Goal: Task Accomplishment & Management: Use online tool/utility

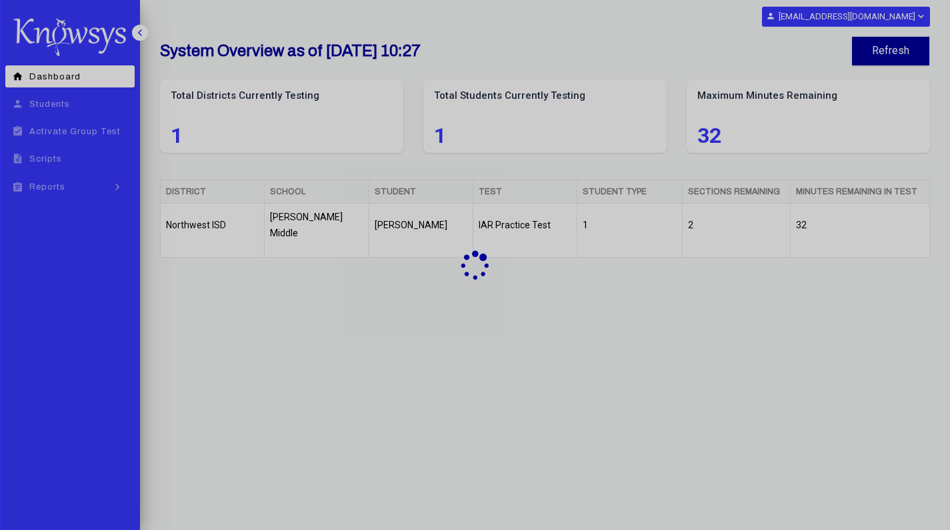
select select "**"
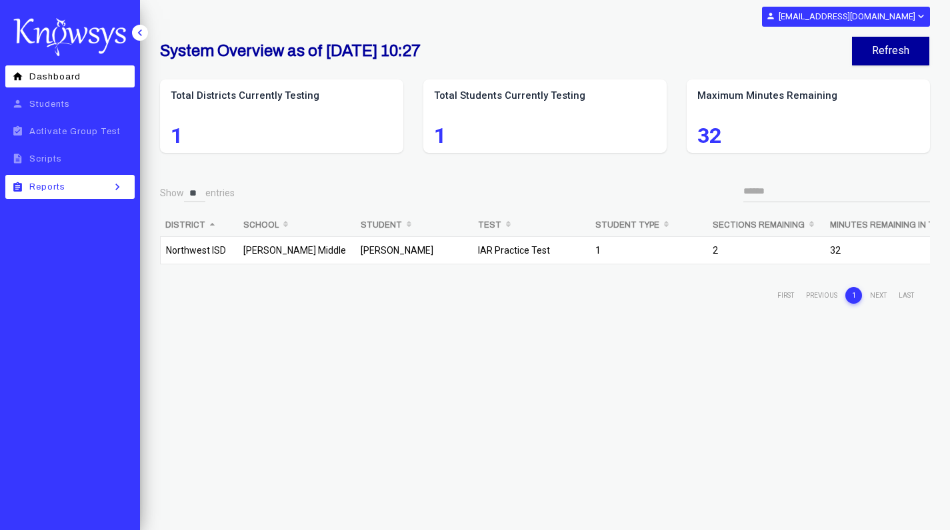
click at [106, 187] on link "assignment Reports keyboard_arrow_right" at bounding box center [69, 187] width 129 height 24
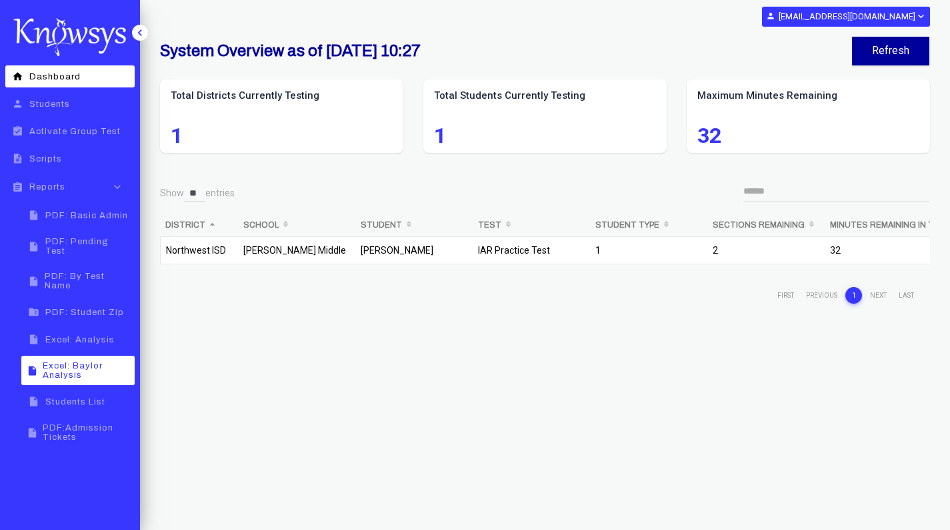
click at [77, 361] on span "Excel: Baylor Analysis" at bounding box center [87, 370] width 88 height 19
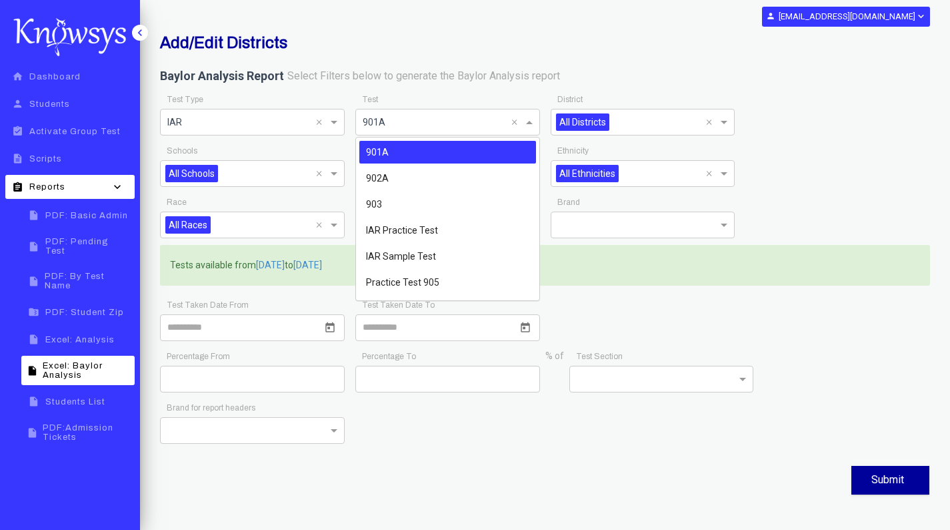
click at [530, 123] on span at bounding box center [531, 122] width 17 height 16
click at [426, 205] on div "903" at bounding box center [448, 204] width 177 height 23
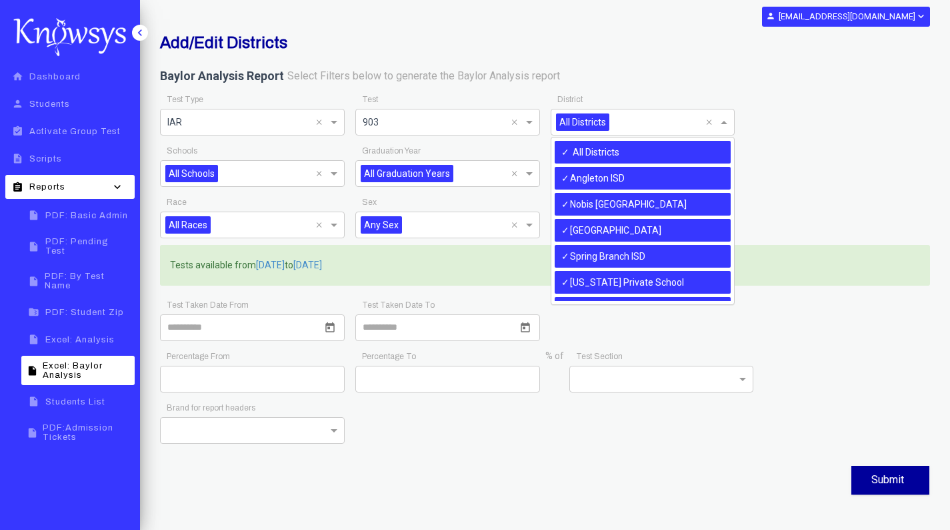
click at [724, 120] on span at bounding box center [726, 122] width 17 height 16
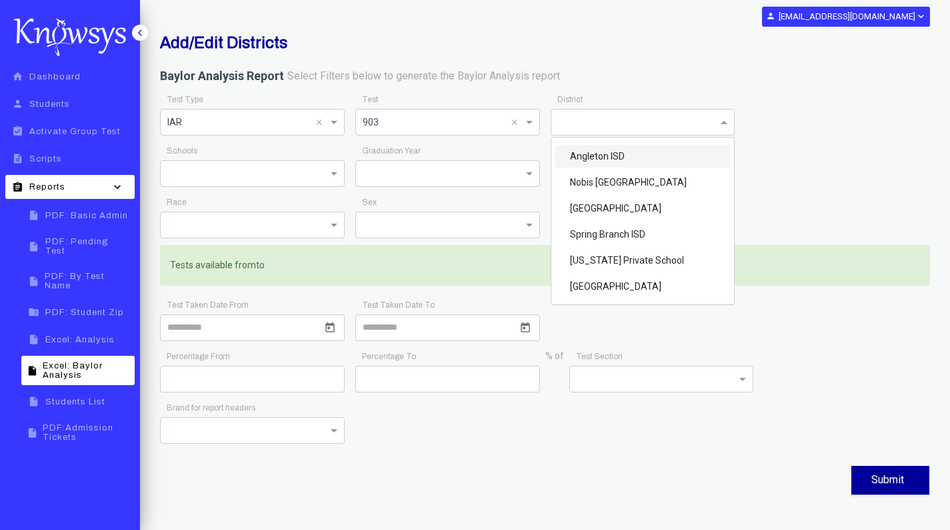
click at [628, 155] on div "Angleton ISD" at bounding box center [643, 156] width 177 height 23
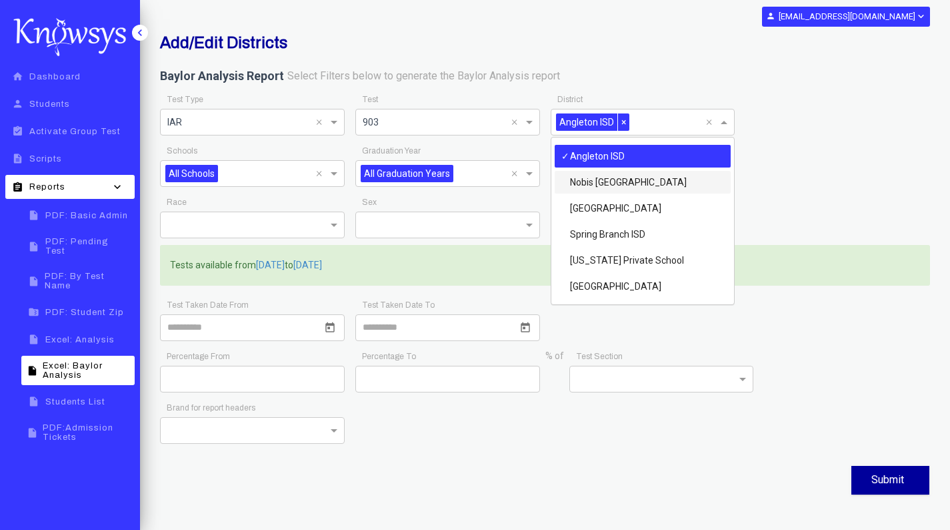
click at [305, 198] on div "Race" at bounding box center [252, 218] width 185 height 51
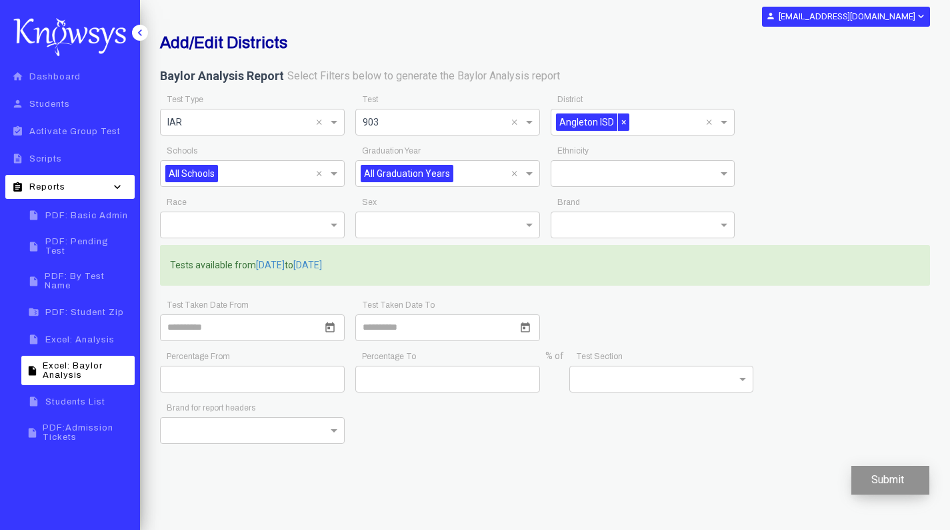
click at [888, 479] on button "Submit" at bounding box center [891, 480] width 78 height 29
click at [680, 45] on div "Add/Edit Districts" at bounding box center [545, 45] width 790 height 24
click at [557, 452] on div "Add/Edit Districts Baylor Analysis Report Select Filters below to generate the …" at bounding box center [545, 265] width 790 height 464
click at [892, 478] on button "Submit" at bounding box center [891, 480] width 78 height 29
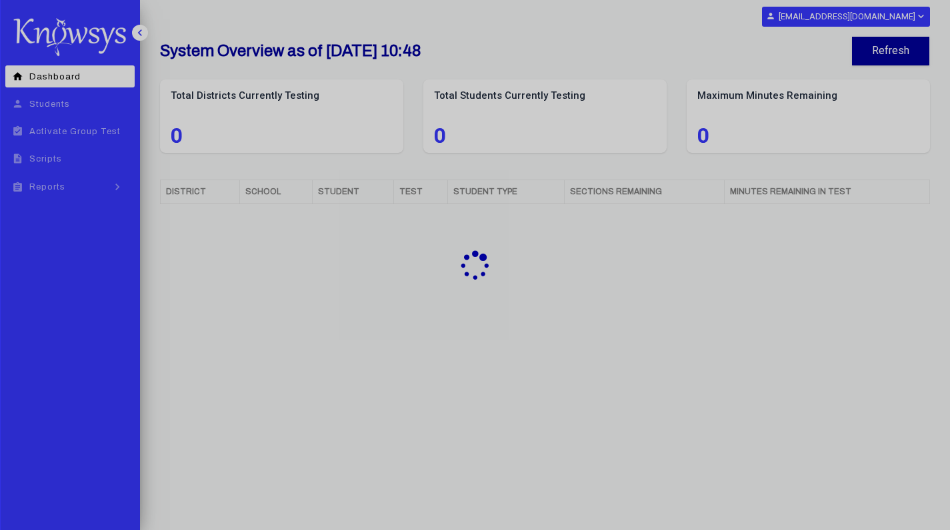
select select "**"
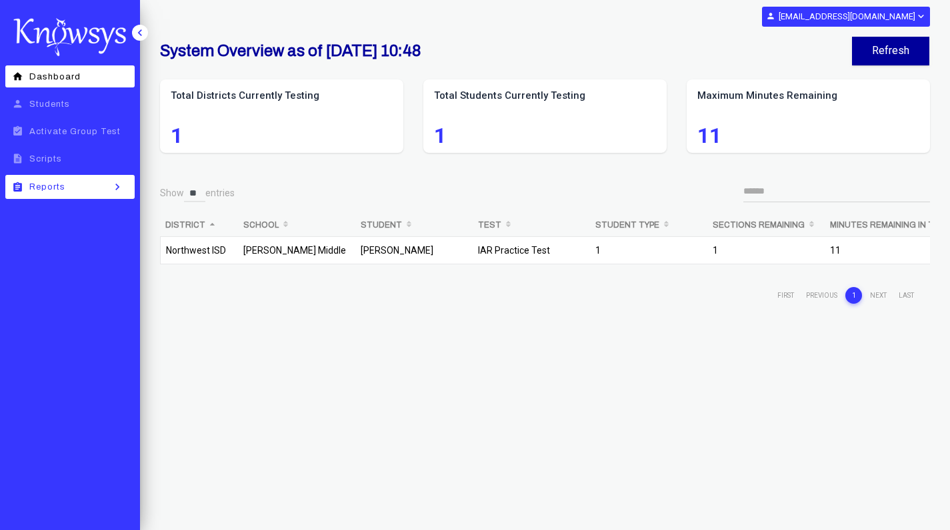
click at [63, 185] on span "Reports" at bounding box center [47, 186] width 36 height 9
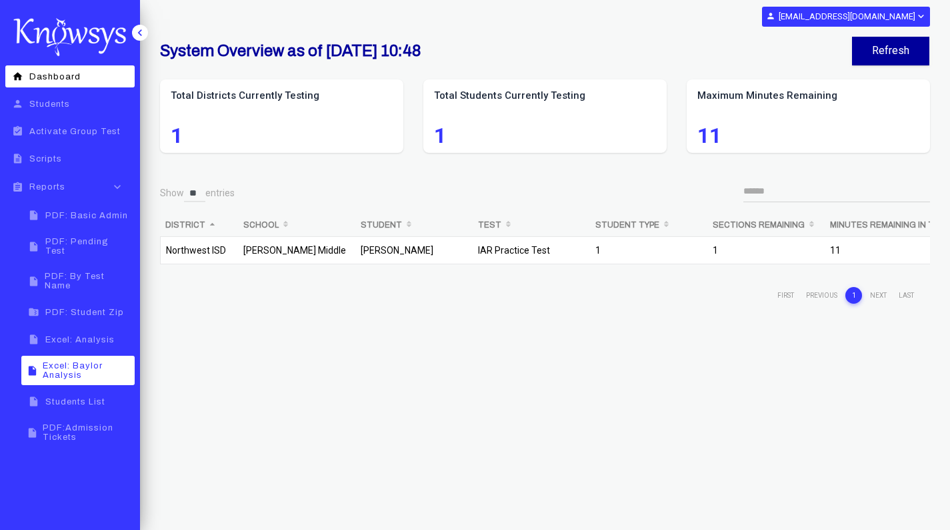
click at [101, 368] on span "Excel: Baylor Analysis" at bounding box center [87, 370] width 88 height 19
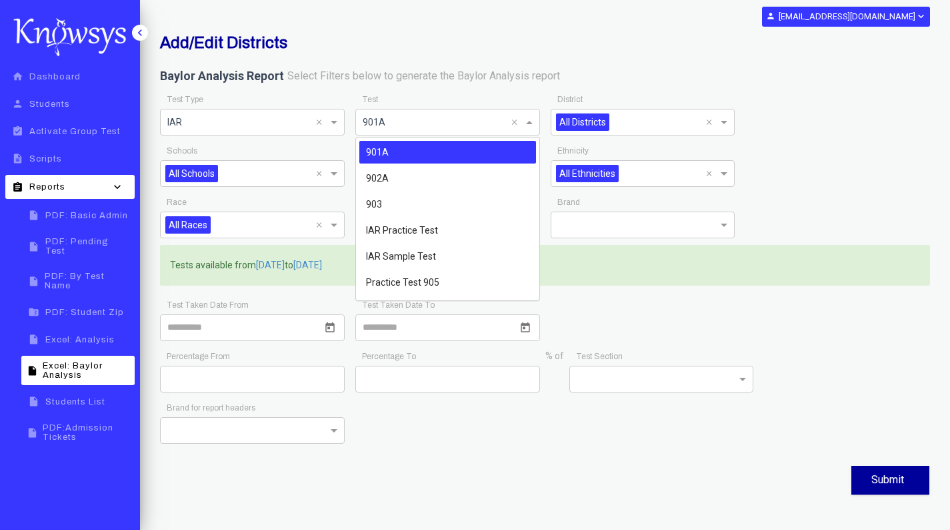
click at [529, 122] on span at bounding box center [531, 122] width 17 height 16
click at [335, 123] on span at bounding box center [335, 122] width 17 height 16
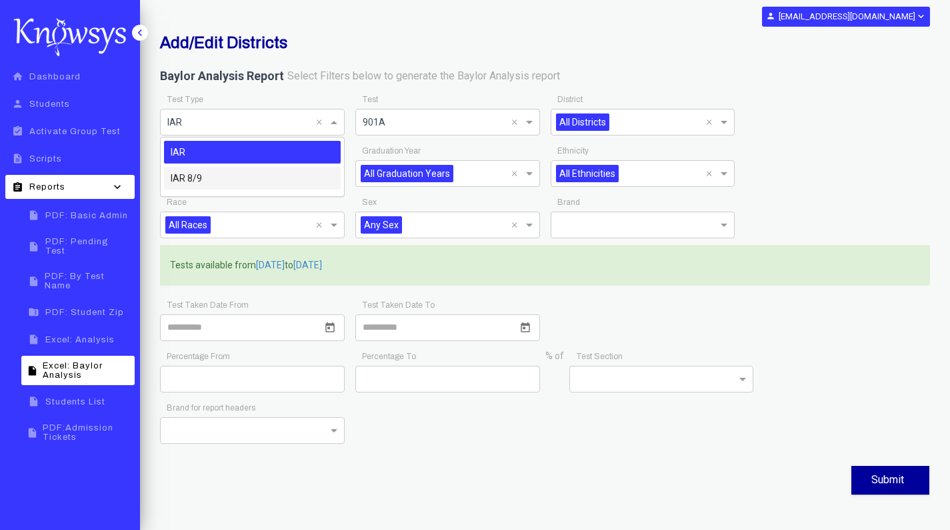
click at [228, 185] on div "IAR 8/9" at bounding box center [252, 178] width 177 height 23
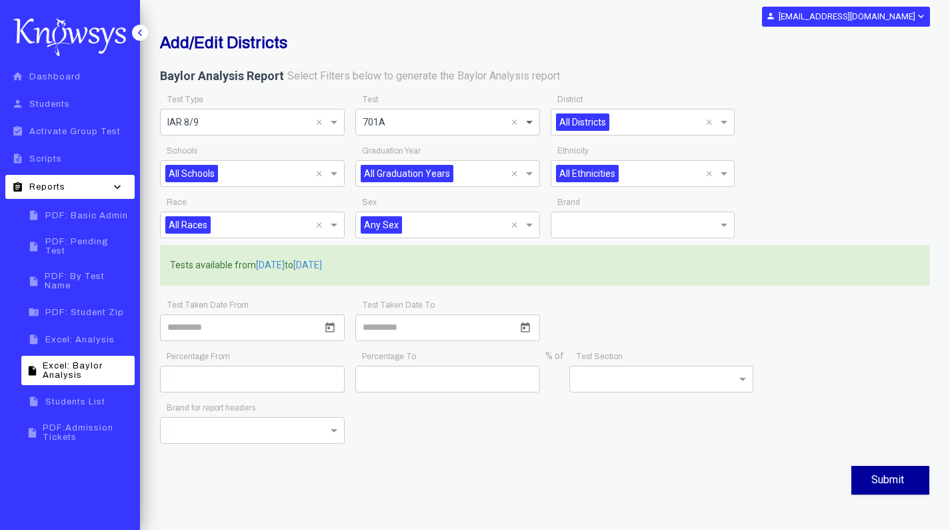
click at [530, 124] on span at bounding box center [531, 122] width 17 height 16
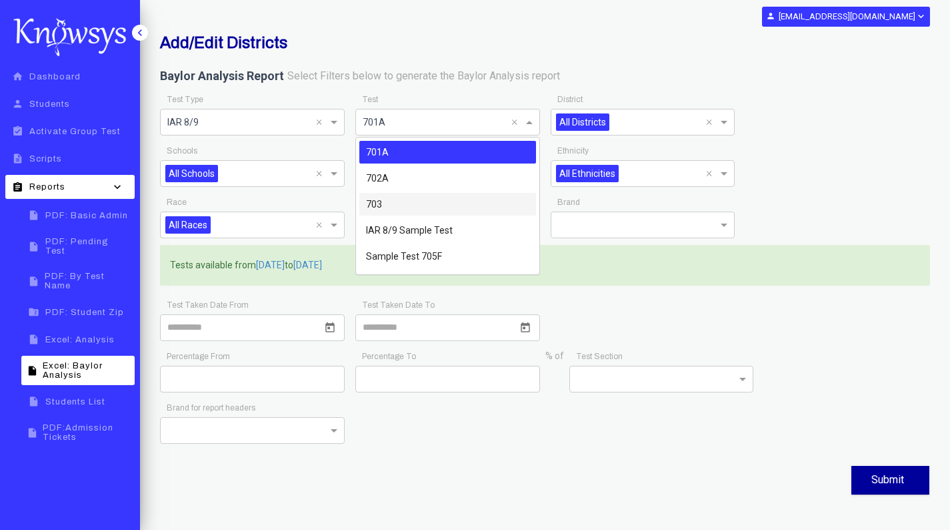
click at [431, 205] on div "703" at bounding box center [448, 204] width 177 height 23
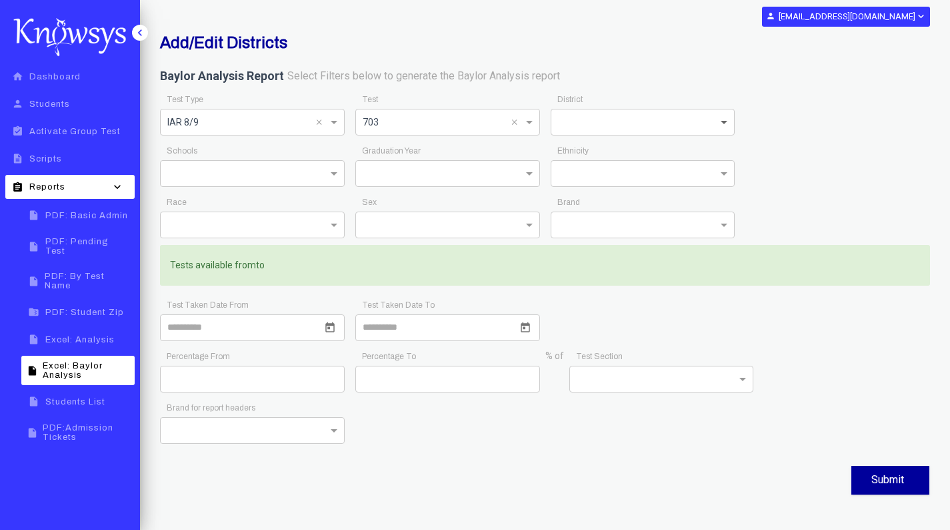
click at [727, 120] on span at bounding box center [726, 122] width 17 height 16
click at [623, 181] on div "Angleton ISD" at bounding box center [643, 178] width 177 height 23
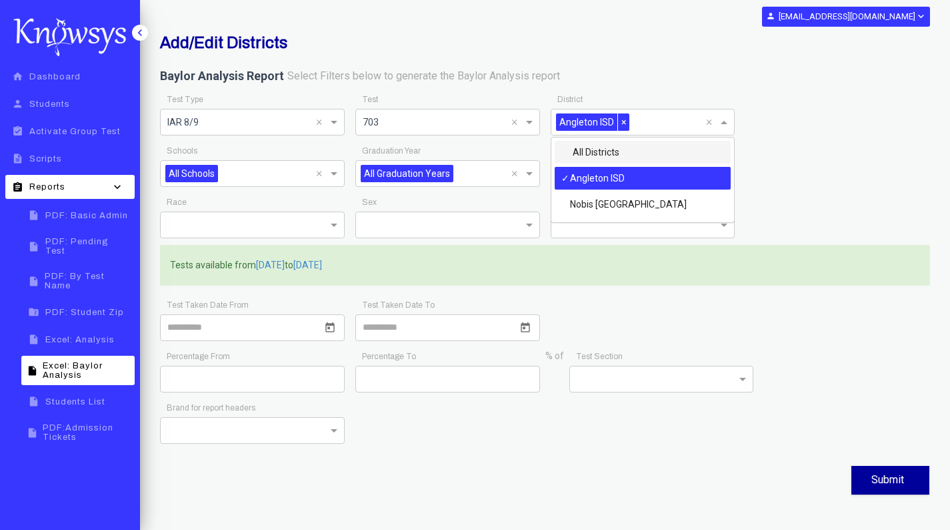
click at [787, 116] on div "Test Type × IAR 8/9 × Test × 703 × District Angleton ISD × ×" at bounding box center [545, 116] width 781 height 51
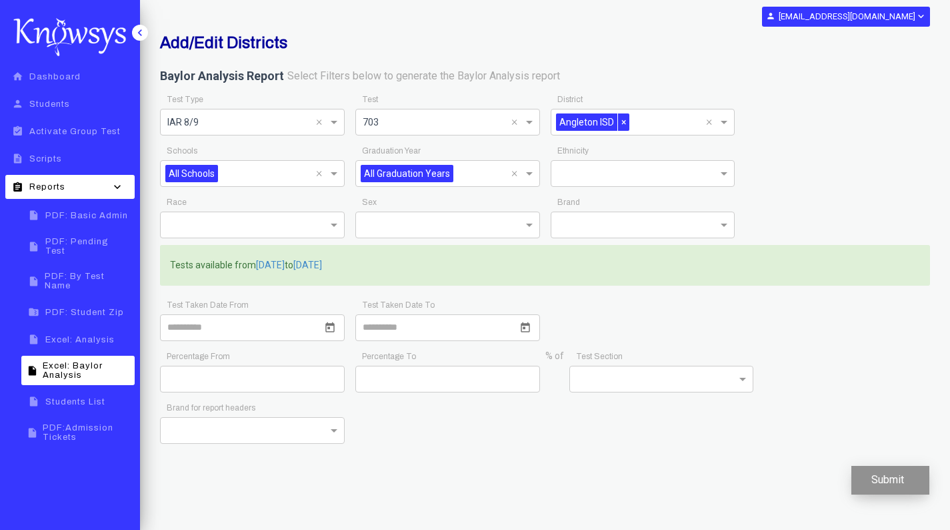
click at [876, 486] on button "Submit" at bounding box center [891, 480] width 78 height 29
